Goal: Task Accomplishment & Management: Use online tool/utility

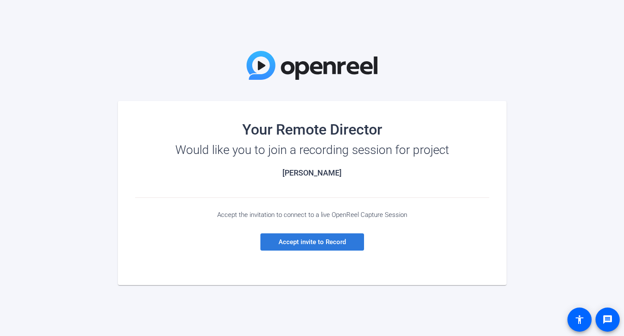
click at [338, 243] on span "Accept invite to Record" at bounding box center [311, 242] width 67 height 8
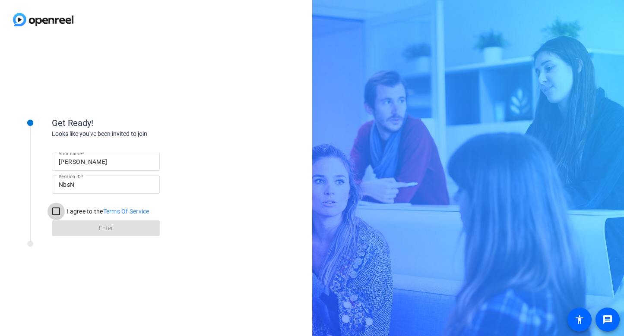
click at [57, 211] on input "I agree to the Terms Of Service" at bounding box center [55, 211] width 17 height 17
checkbox input "true"
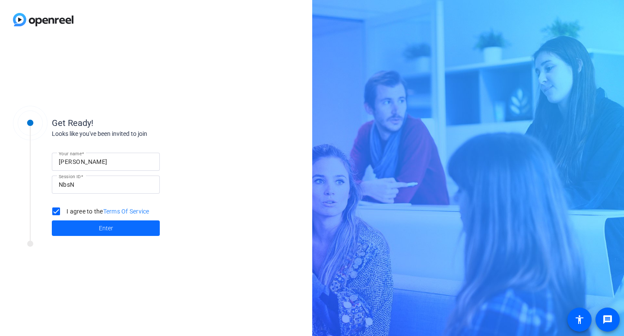
click at [94, 225] on span at bounding box center [106, 228] width 108 height 21
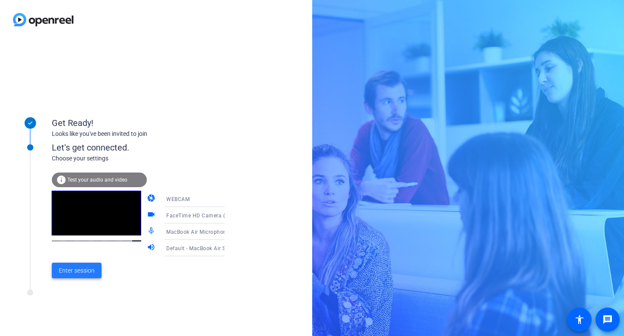
click at [87, 270] on span "Enter session" at bounding box center [77, 270] width 36 height 9
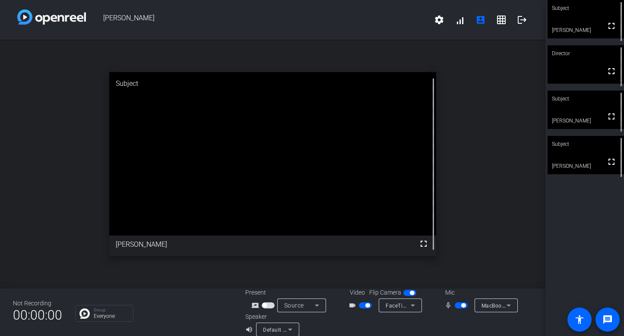
click at [369, 304] on span "button" at bounding box center [365, 306] width 13 height 6
click at [371, 305] on span "button" at bounding box center [365, 306] width 13 height 6
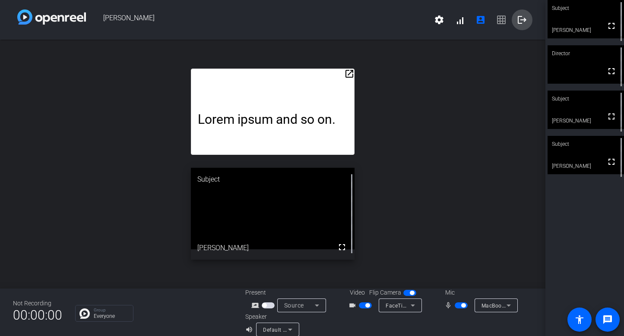
click at [520, 19] on mat-icon "logout" at bounding box center [522, 20] width 10 height 10
